Goal: Task Accomplishment & Management: Complete application form

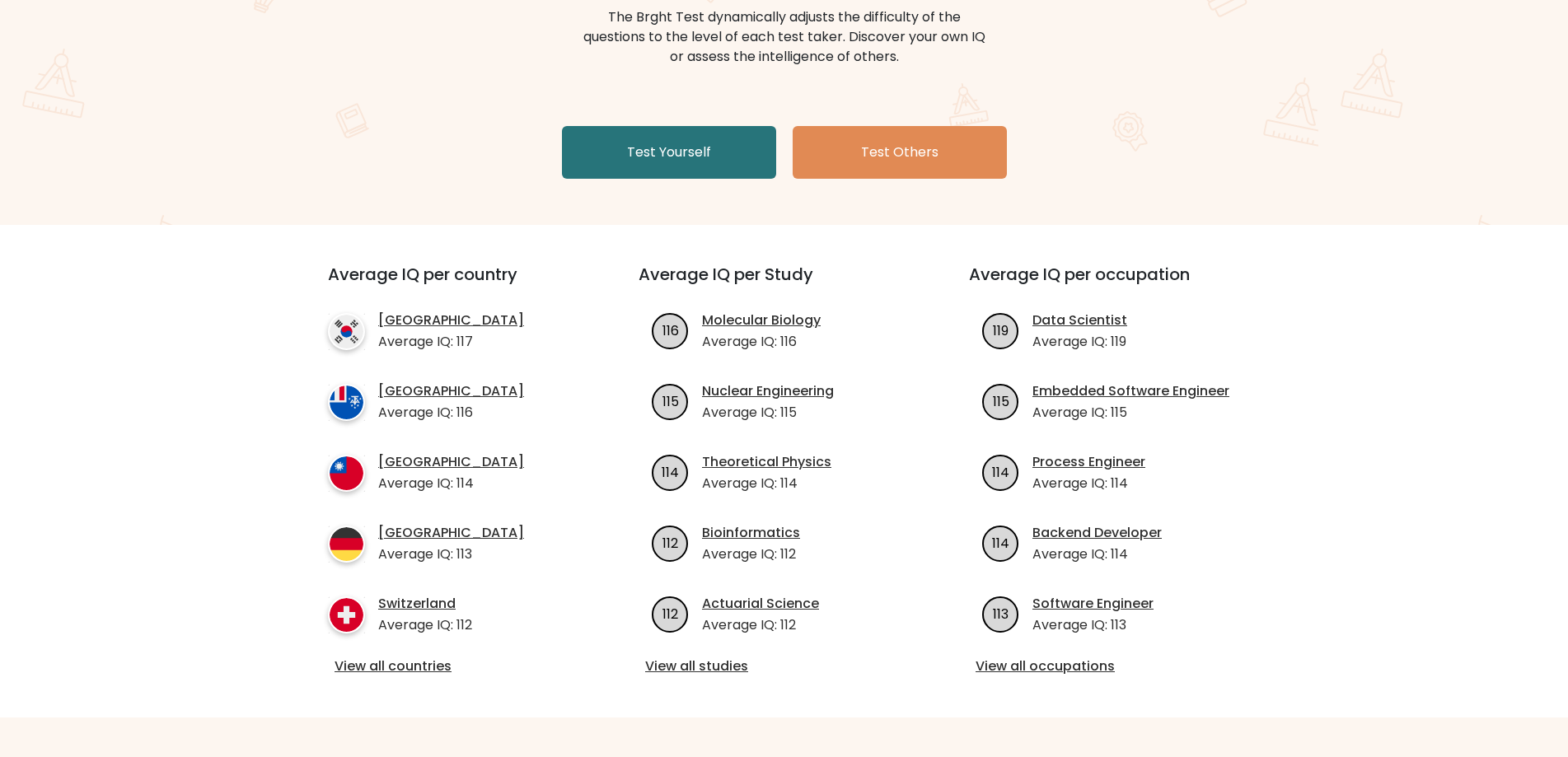
scroll to position [247, 0]
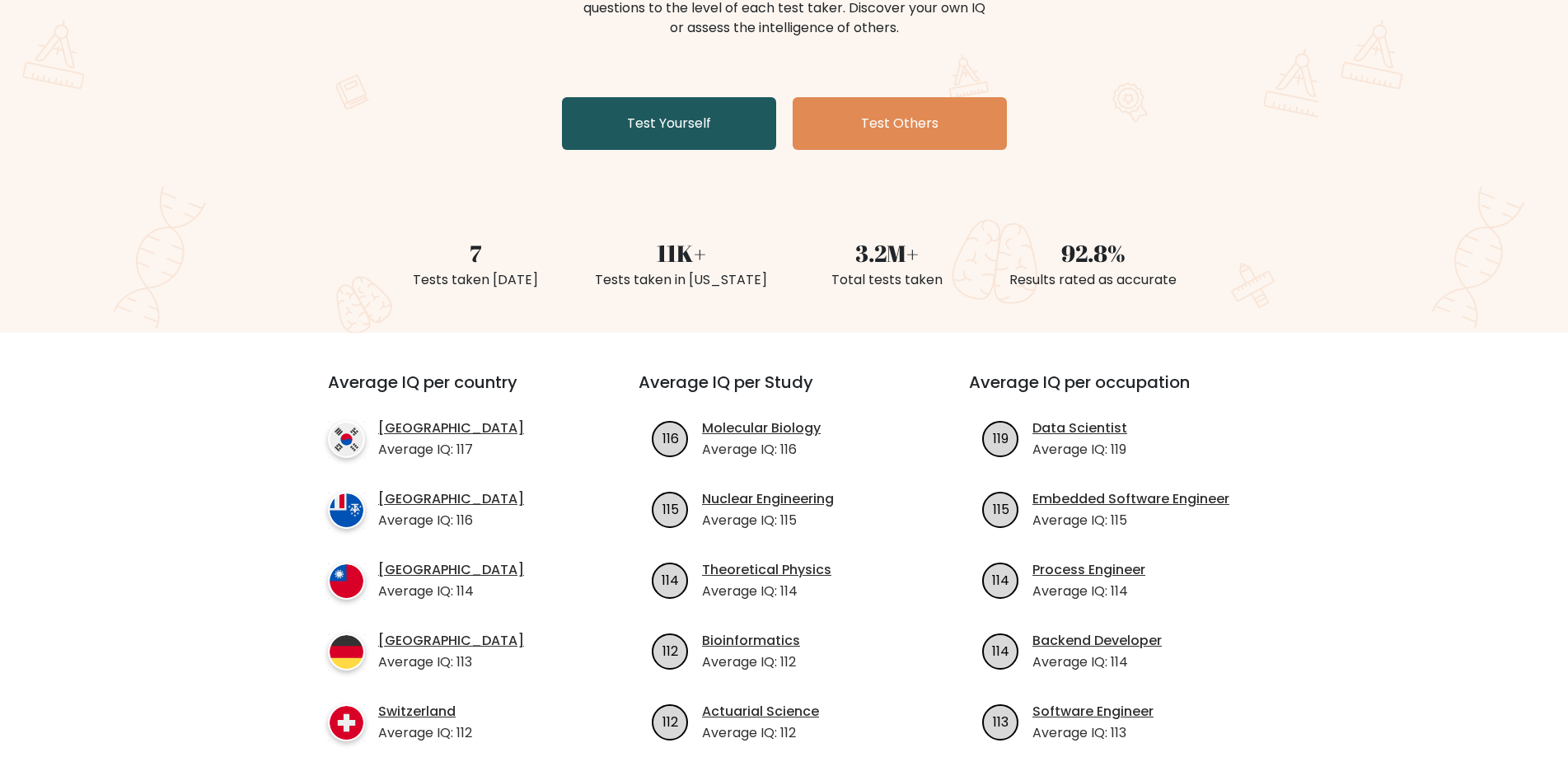
click at [662, 117] on link "Test Yourself" at bounding box center [668, 124] width 215 height 53
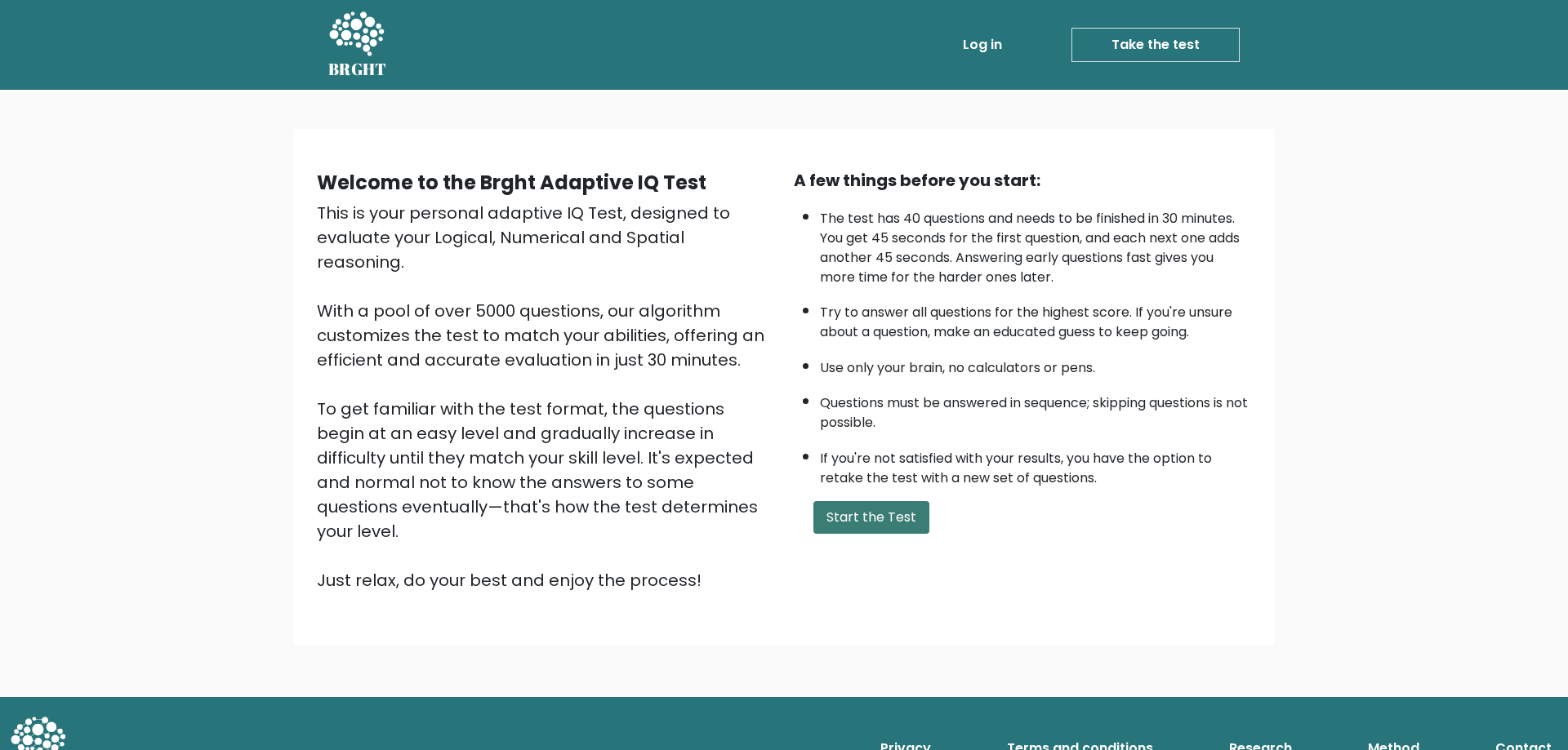
click at [859, 506] on button "Start the Test" at bounding box center [872, 517] width 116 height 33
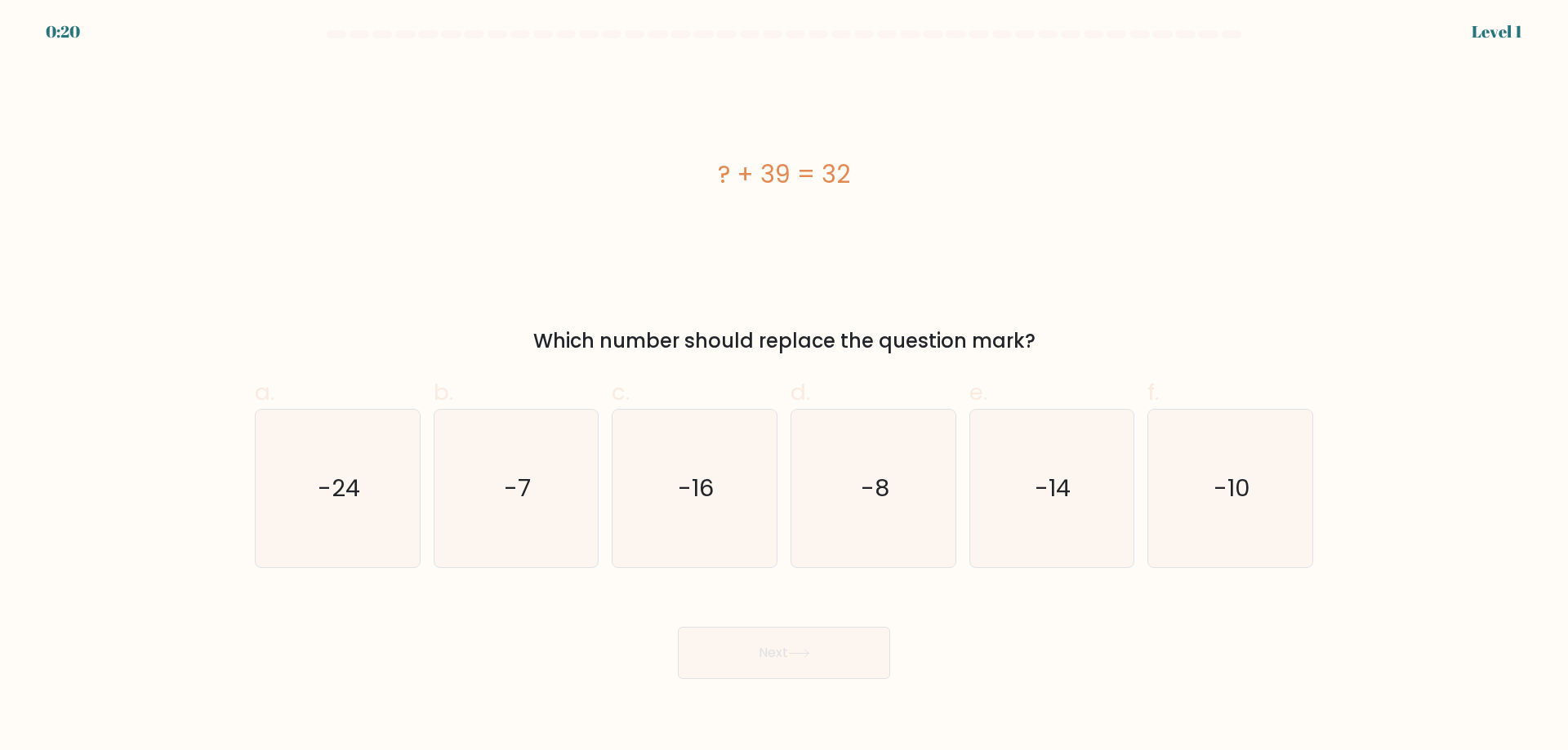
drag, startPoint x: 534, startPoint y: 620, endPoint x: 594, endPoint y: 281, distance: 344.3
click at [341, 151] on div "? + 39 = 32" at bounding box center [783, 174] width 1058 height 226
click at [484, 492] on icon "-7" at bounding box center [516, 489] width 158 height 158
click at [784, 386] on input "b. -7" at bounding box center [784, 381] width 1 height 10
radio input "true"
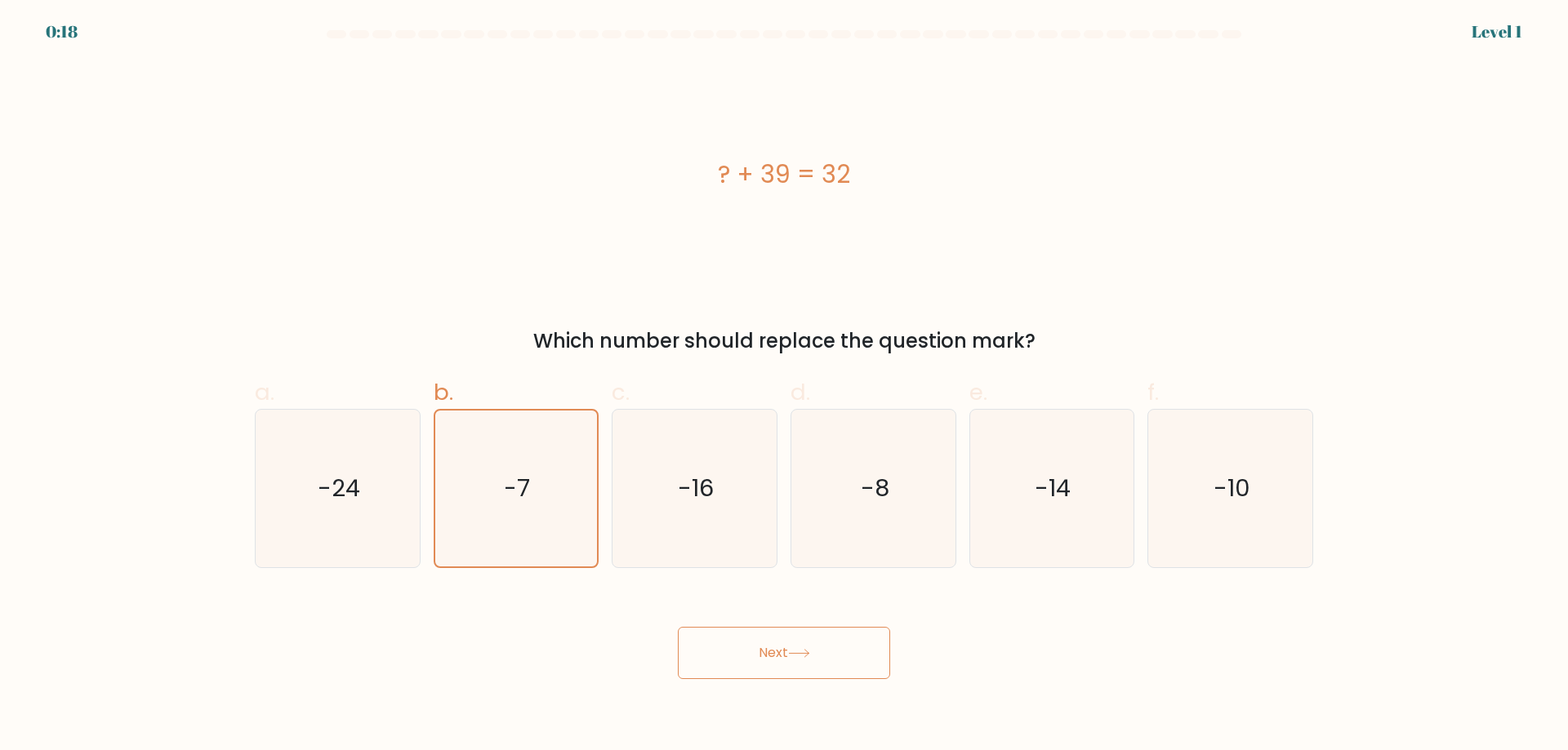
drag, startPoint x: 840, startPoint y: 630, endPoint x: 840, endPoint y: 650, distance: 20.0
click at [840, 650] on button "Next" at bounding box center [784, 653] width 213 height 52
click at [835, 655] on button "Next" at bounding box center [784, 653] width 213 height 52
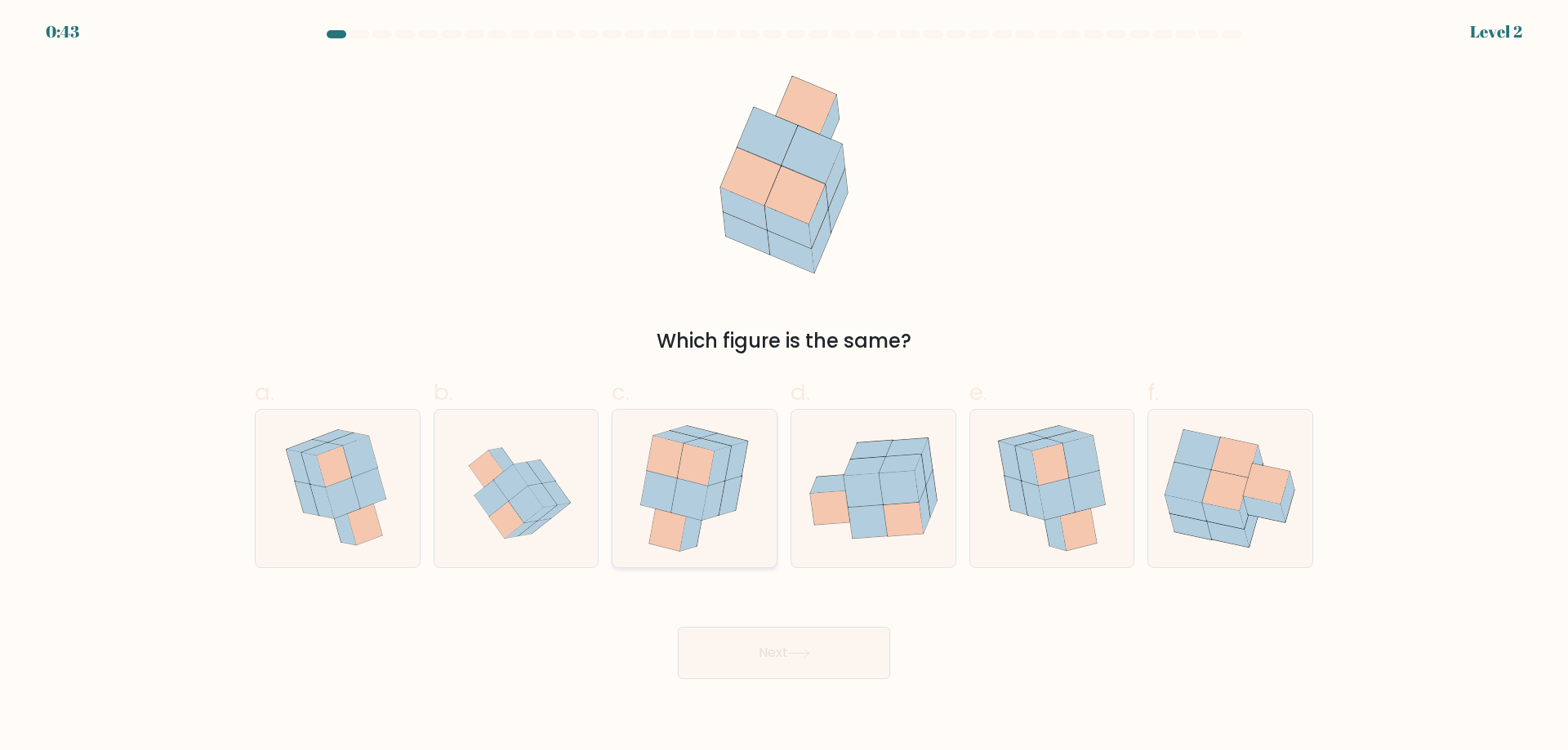
click at [696, 476] on icon at bounding box center [696, 464] width 36 height 43
click at [784, 386] on input "c." at bounding box center [784, 381] width 1 height 10
radio input "true"
click at [795, 665] on button "Next" at bounding box center [784, 653] width 213 height 52
click at [813, 648] on button "Next" at bounding box center [784, 653] width 213 height 52
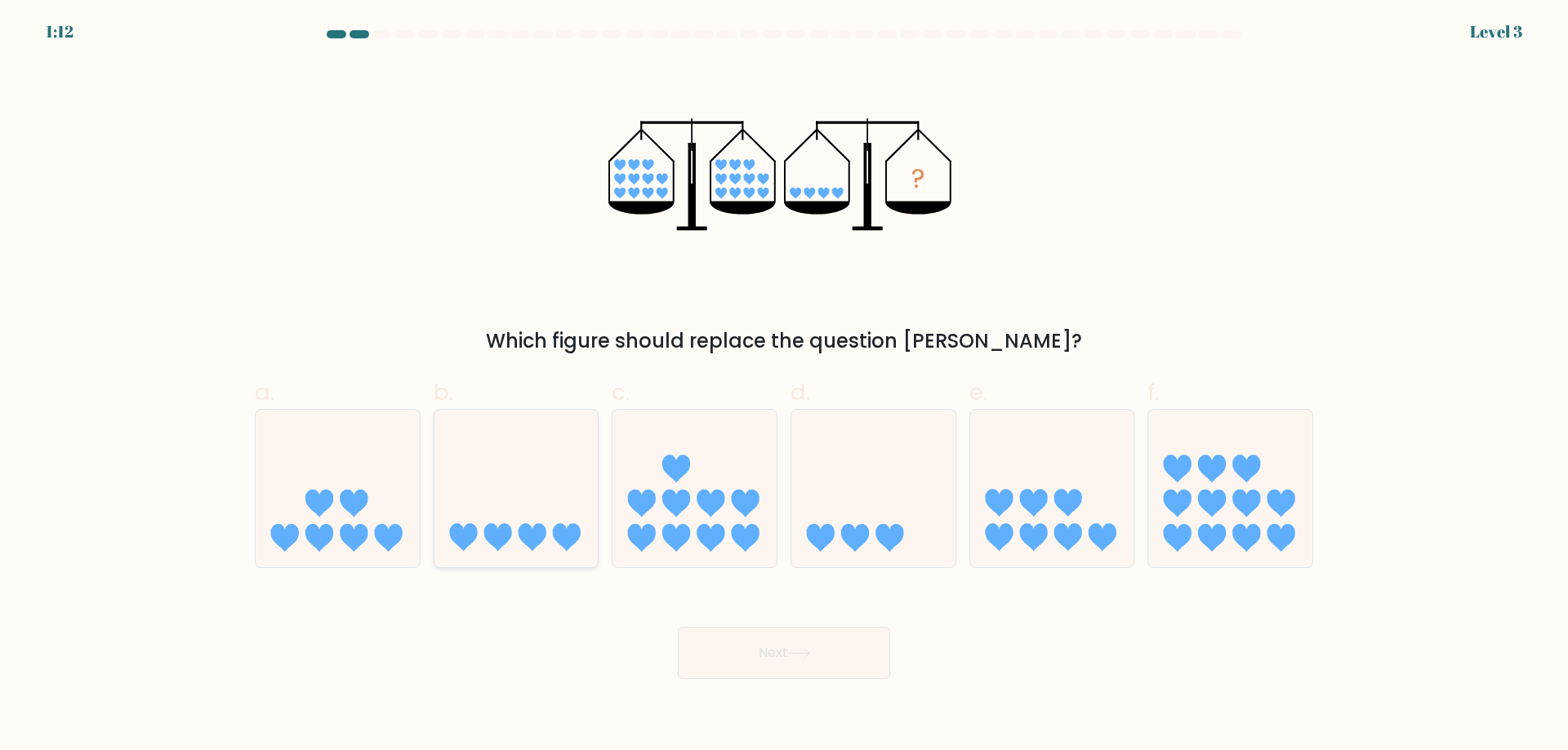
click at [516, 506] on icon at bounding box center [516, 488] width 164 height 135
click at [784, 386] on input "b." at bounding box center [784, 381] width 1 height 10
radio input "true"
click at [828, 650] on button "Next" at bounding box center [784, 653] width 213 height 52
click at [830, 651] on button "Next" at bounding box center [784, 653] width 213 height 52
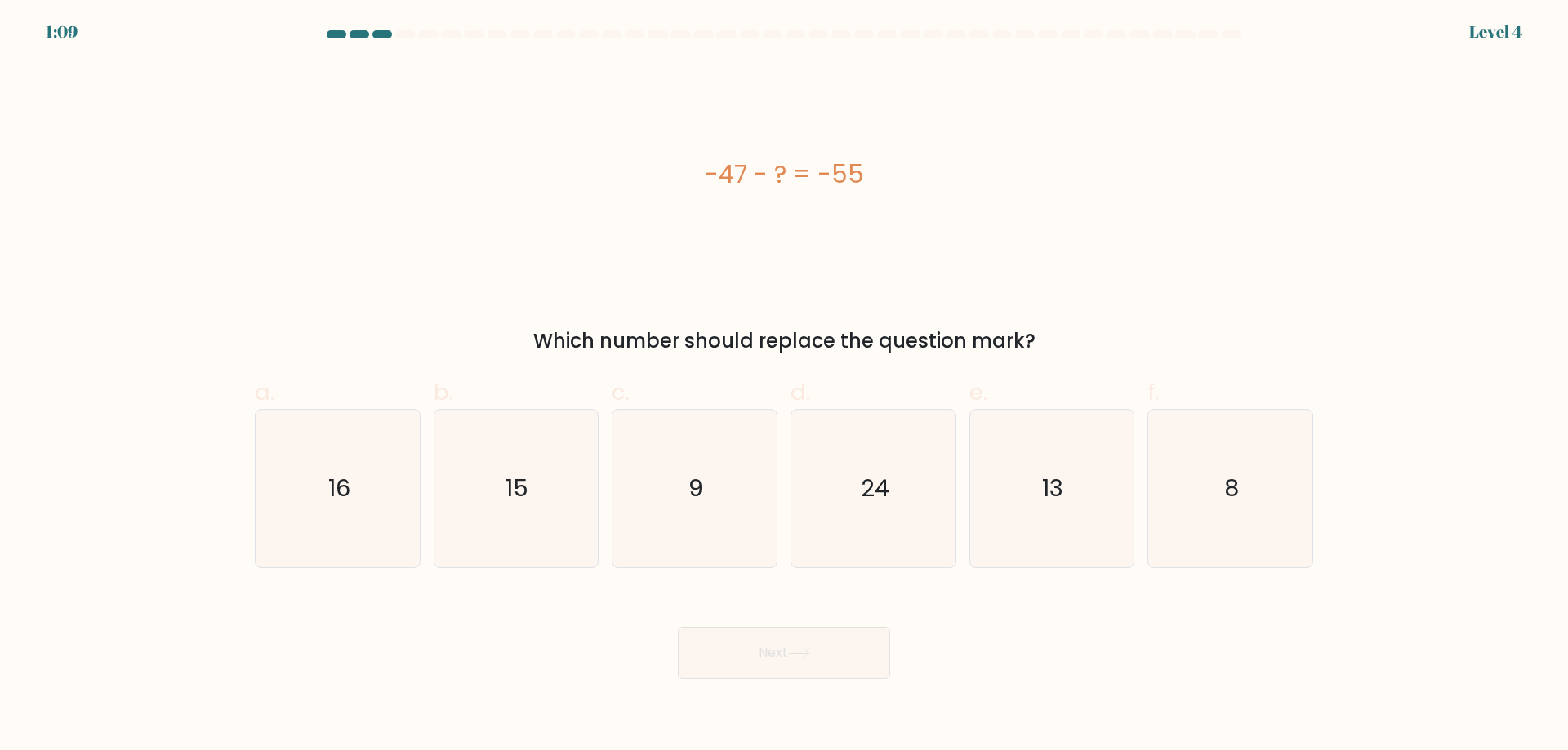
click at [805, 648] on button "Next" at bounding box center [784, 653] width 213 height 52
click at [1203, 507] on icon "8" at bounding box center [1230, 489] width 158 height 158
click at [785, 386] on input "f. 8" at bounding box center [784, 381] width 1 height 10
radio input "true"
drag, startPoint x: 847, startPoint y: 644, endPoint x: 848, endPoint y: 634, distance: 10.0
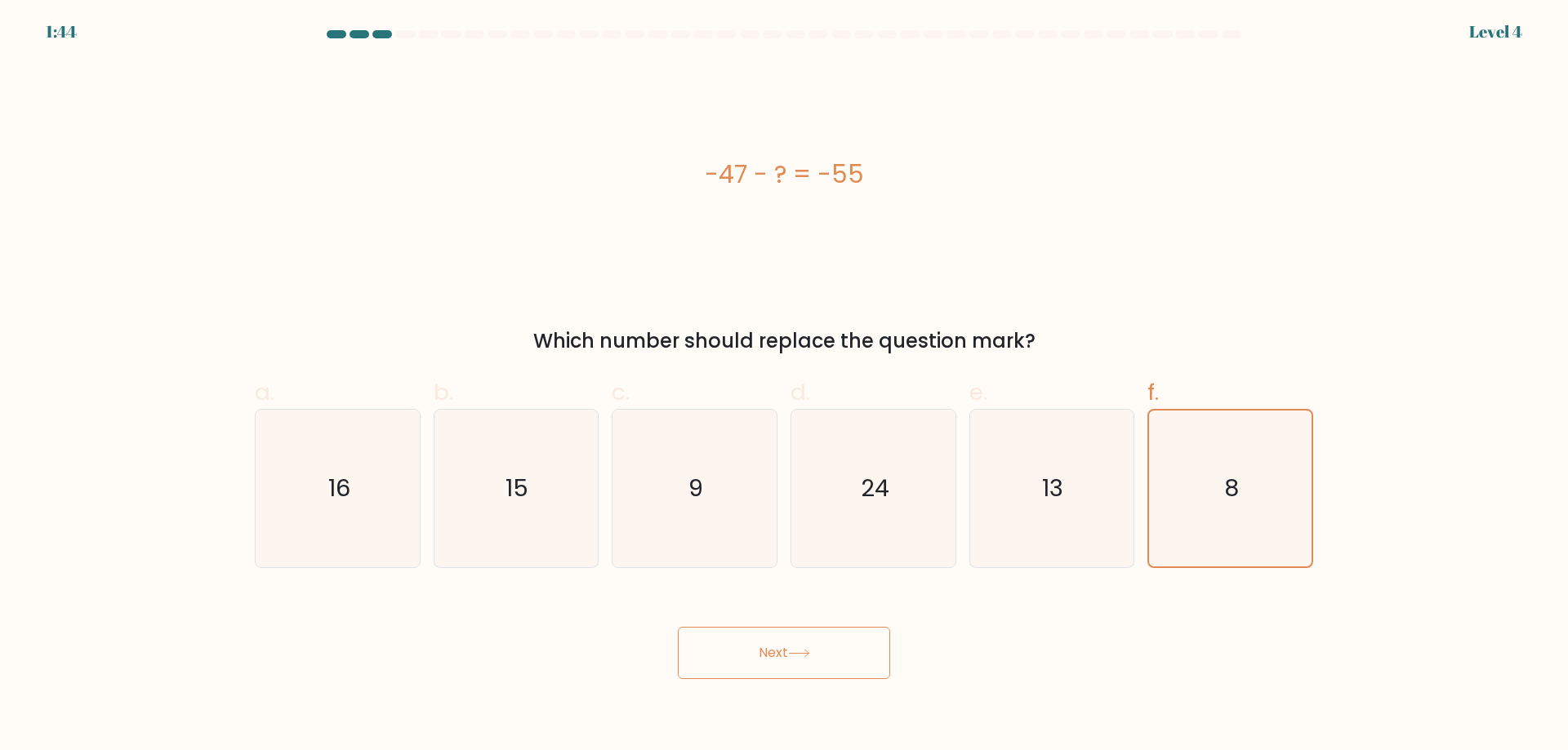
click at [847, 641] on button "Next" at bounding box center [784, 653] width 213 height 52
click at [827, 657] on button "Next" at bounding box center [784, 653] width 213 height 52
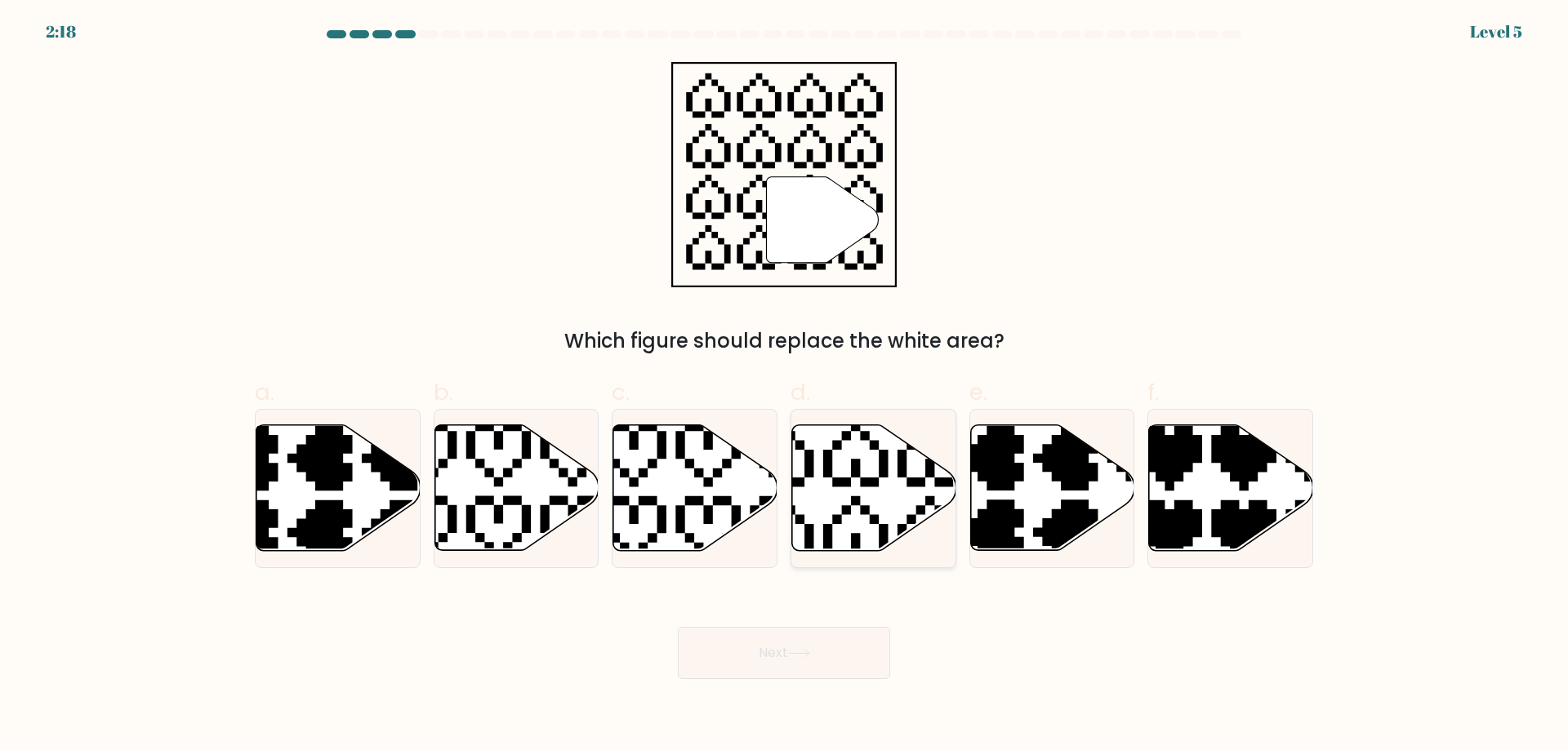
click at [870, 462] on icon at bounding box center [873, 488] width 164 height 126
click at [785, 386] on input "d." at bounding box center [784, 381] width 1 height 10
radio input "true"
click at [840, 641] on button "Next" at bounding box center [784, 653] width 213 height 52
